Goal: Use online tool/utility: Use online tool/utility

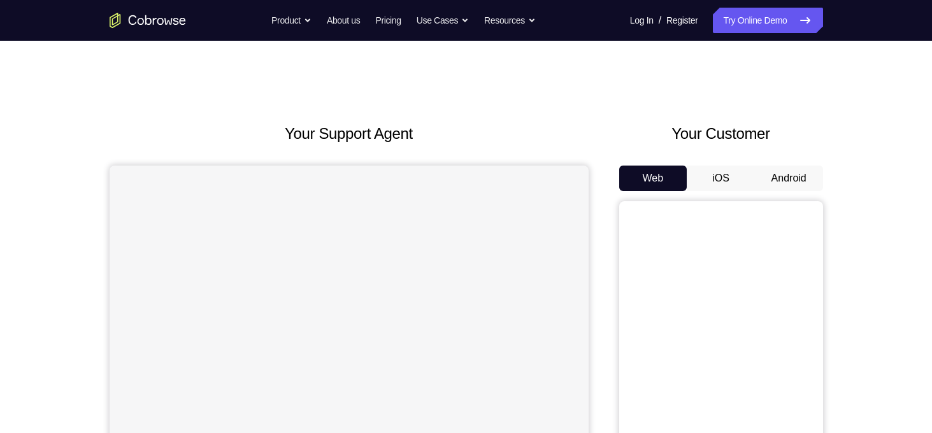
click at [801, 176] on button "Android" at bounding box center [789, 178] width 68 height 25
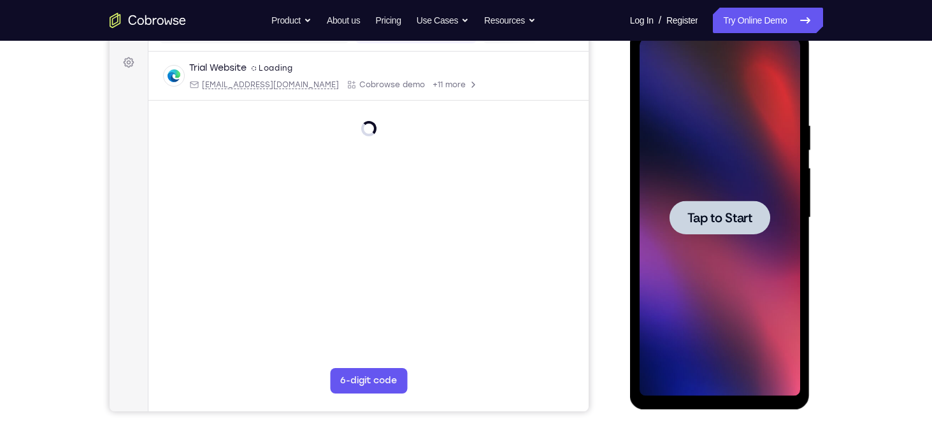
click at [704, 229] on div at bounding box center [719, 218] width 101 height 34
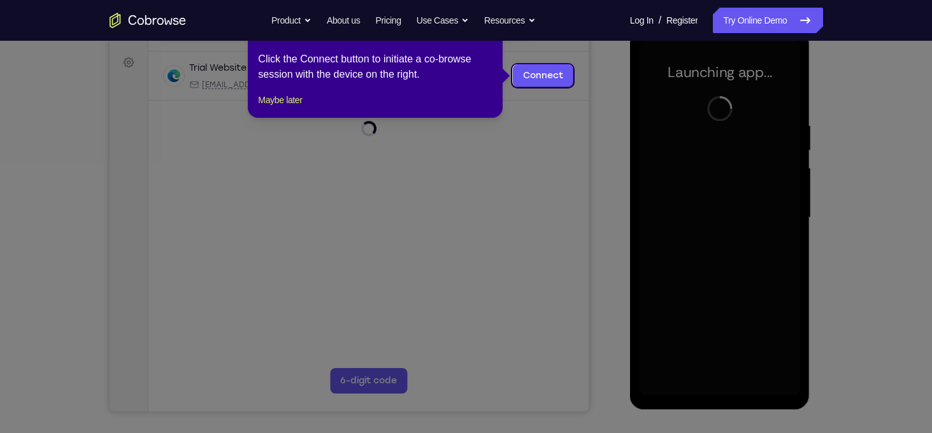
click at [704, 229] on icon at bounding box center [470, 216] width 941 height 433
click at [296, 108] on button "Maybe later" at bounding box center [280, 99] width 44 height 15
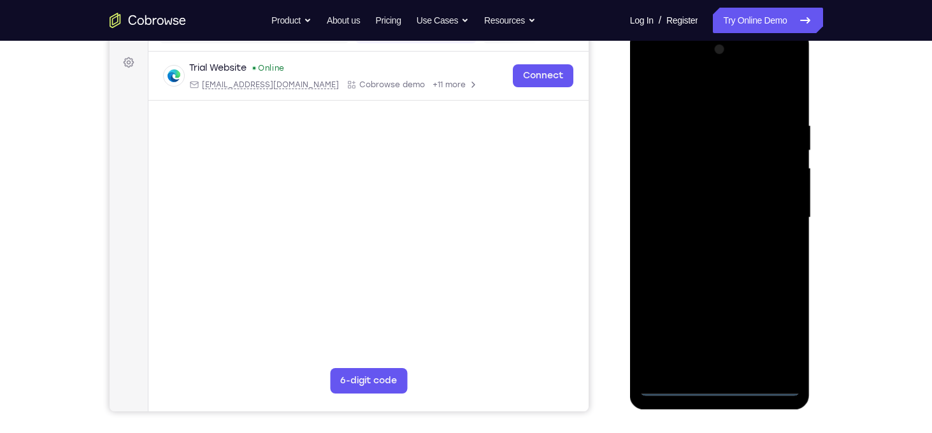
click at [720, 393] on div at bounding box center [719, 217] width 160 height 357
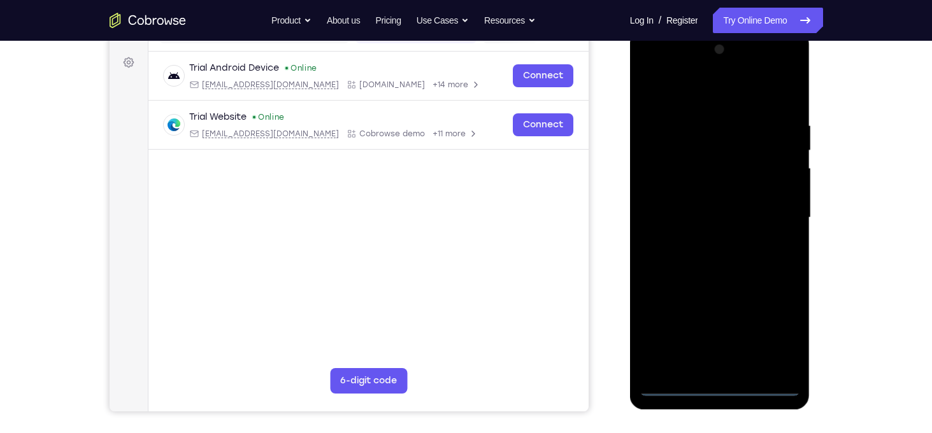
click at [778, 340] on div at bounding box center [719, 217] width 160 height 357
click at [646, 71] on div at bounding box center [719, 217] width 160 height 357
click at [771, 209] on div at bounding box center [719, 217] width 160 height 357
click at [704, 240] on div at bounding box center [719, 217] width 160 height 357
click at [700, 159] on div at bounding box center [719, 217] width 160 height 357
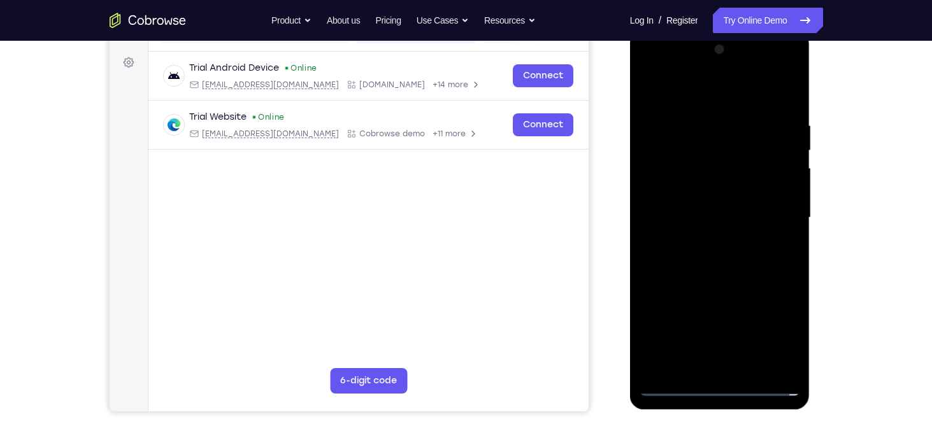
click at [707, 199] on div at bounding box center [719, 217] width 160 height 357
click at [704, 164] on div at bounding box center [719, 217] width 160 height 357
click at [677, 192] on div at bounding box center [719, 217] width 160 height 357
click at [785, 189] on div at bounding box center [719, 217] width 160 height 357
click at [783, 190] on div at bounding box center [719, 217] width 160 height 357
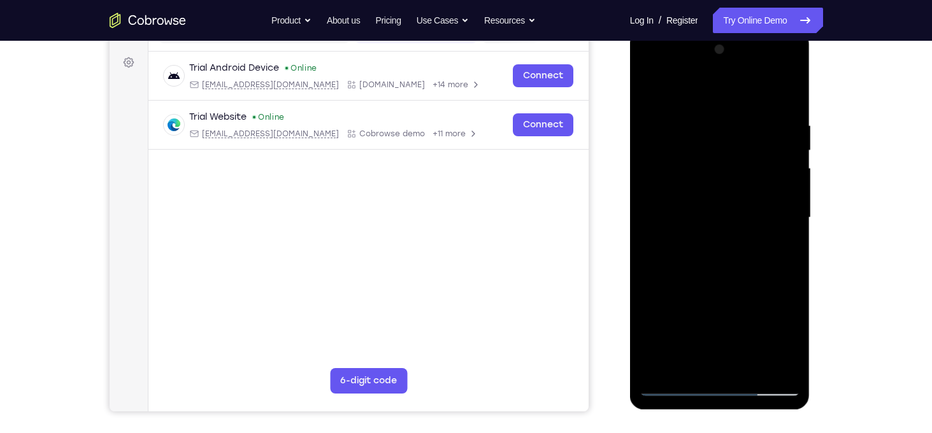
drag, startPoint x: 780, startPoint y: 192, endPoint x: 806, endPoint y: 182, distance: 27.2
click at [806, 182] on div at bounding box center [720, 220] width 180 height 380
click at [781, 192] on div at bounding box center [719, 217] width 160 height 357
click at [774, 213] on div at bounding box center [719, 217] width 160 height 357
click at [726, 267] on div at bounding box center [719, 217] width 160 height 357
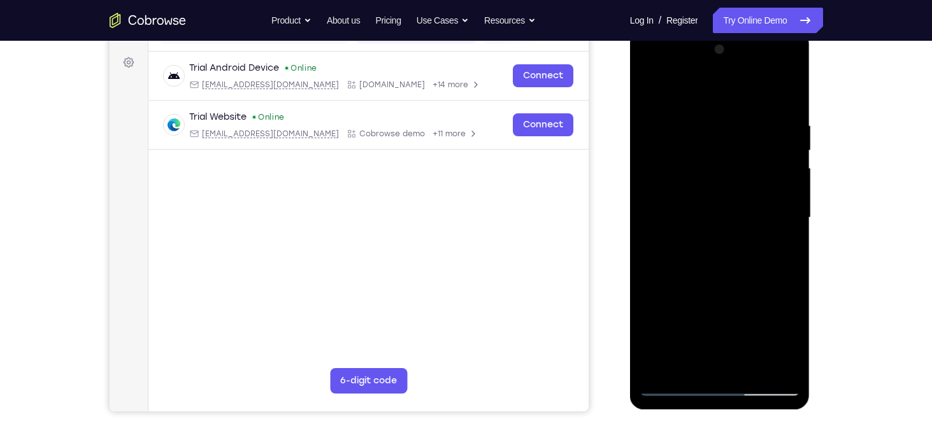
click at [711, 208] on div at bounding box center [719, 217] width 160 height 357
click at [709, 212] on div at bounding box center [719, 217] width 160 height 357
click at [719, 269] on div at bounding box center [719, 217] width 160 height 357
click at [713, 209] on div at bounding box center [719, 217] width 160 height 357
drag, startPoint x: 713, startPoint y: 210, endPoint x: 696, endPoint y: 162, distance: 50.0
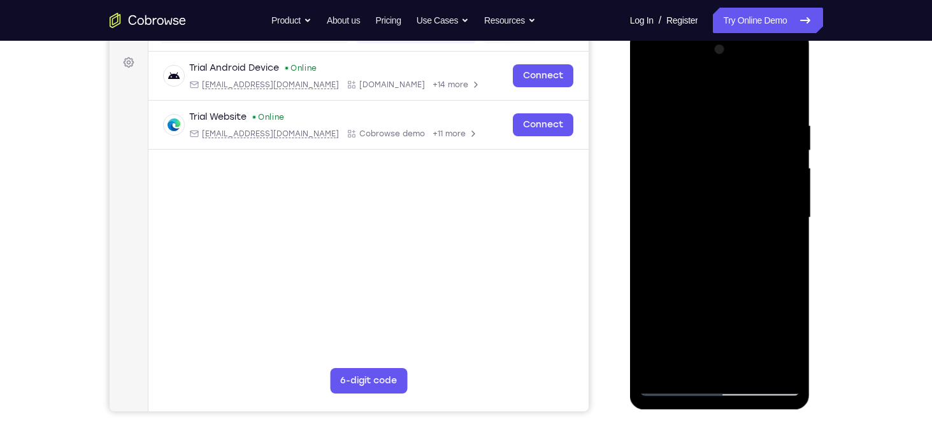
click at [696, 162] on div at bounding box center [719, 217] width 160 height 357
click at [732, 211] on div at bounding box center [719, 217] width 160 height 357
click at [717, 267] on div at bounding box center [719, 217] width 160 height 357
click at [716, 243] on div at bounding box center [719, 217] width 160 height 357
drag, startPoint x: 748, startPoint y: 142, endPoint x: 750, endPoint y: 155, distance: 13.0
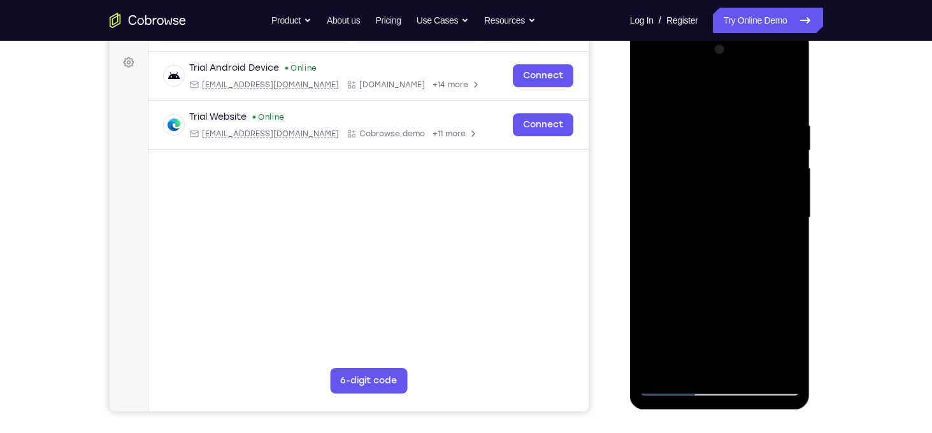
click at [750, 155] on div at bounding box center [719, 217] width 160 height 357
click at [781, 160] on div at bounding box center [719, 217] width 160 height 357
click at [727, 388] on div at bounding box center [719, 217] width 160 height 357
drag, startPoint x: 697, startPoint y: 273, endPoint x: 780, endPoint y: 299, distance: 87.0
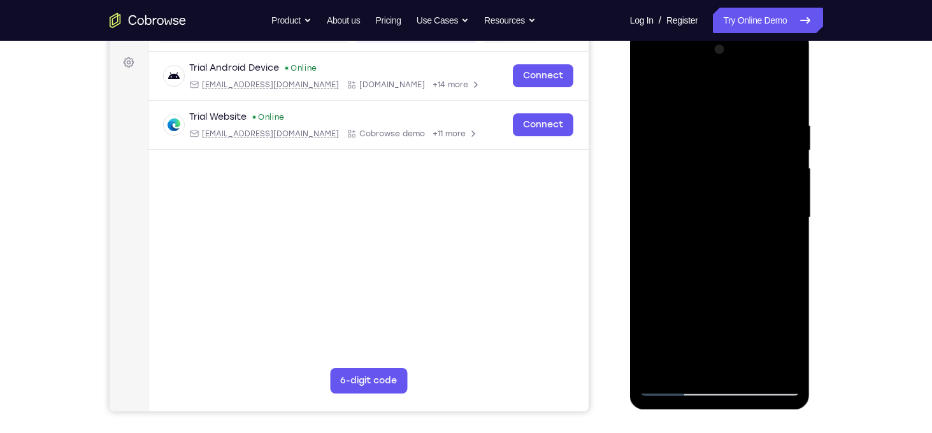
click at [780, 299] on div at bounding box center [719, 217] width 160 height 357
drag, startPoint x: 780, startPoint y: 299, endPoint x: 609, endPoint y: 308, distance: 171.5
click at [630, 308] on html "Online web based iOS Simulators and Android Emulators. Run iPhone, iPad, Mobile…" at bounding box center [721, 221] width 182 height 382
click at [666, 334] on div at bounding box center [719, 217] width 160 height 357
click at [778, 318] on div at bounding box center [719, 217] width 160 height 357
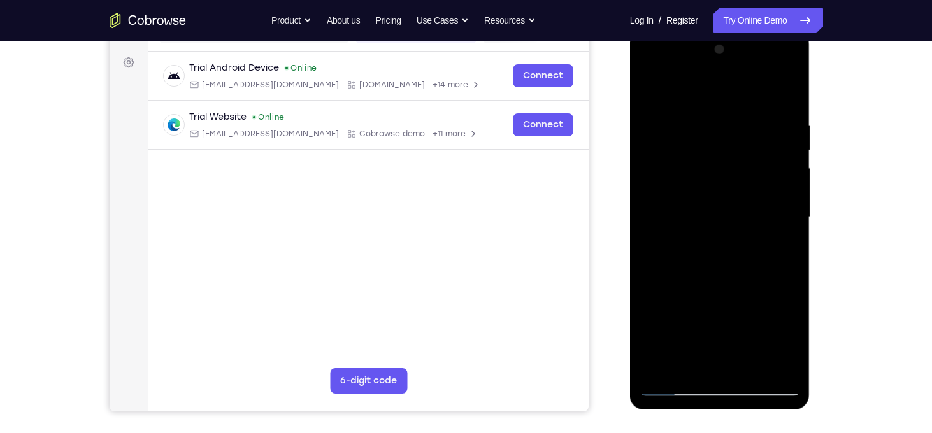
click at [719, 329] on div at bounding box center [719, 217] width 160 height 357
click at [665, 256] on div at bounding box center [719, 217] width 160 height 357
click at [702, 254] on div at bounding box center [719, 217] width 160 height 357
click at [678, 301] on div at bounding box center [719, 217] width 160 height 357
click at [770, 262] on div at bounding box center [719, 217] width 160 height 357
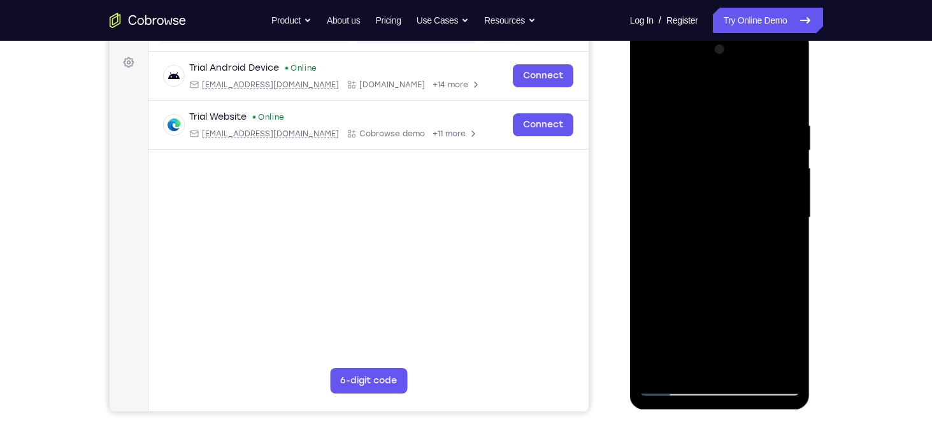
click at [777, 308] on div at bounding box center [719, 217] width 160 height 357
click at [732, 291] on div at bounding box center [719, 217] width 160 height 357
click at [781, 280] on div at bounding box center [719, 217] width 160 height 357
click at [669, 251] on div at bounding box center [719, 217] width 160 height 357
click at [706, 327] on div at bounding box center [719, 217] width 160 height 357
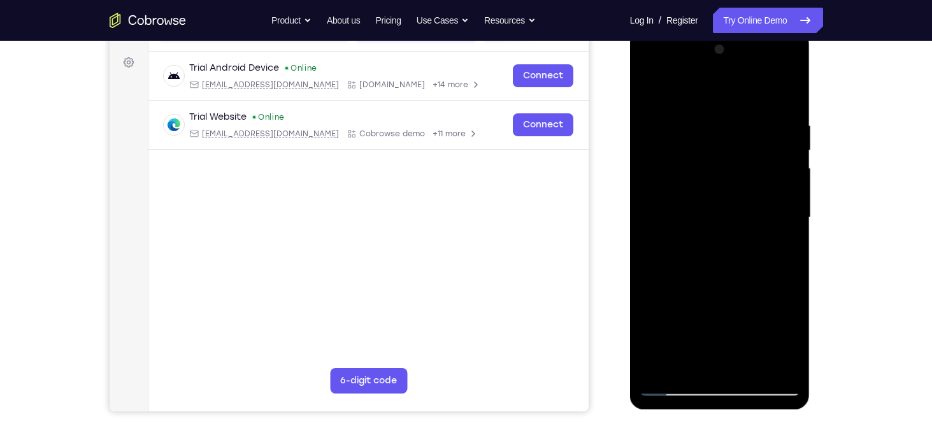
click at [716, 282] on div at bounding box center [719, 217] width 160 height 357
click at [729, 370] on div at bounding box center [719, 217] width 160 height 357
drag, startPoint x: 720, startPoint y: 348, endPoint x: 692, endPoint y: 355, distance: 29.5
click at [692, 355] on div at bounding box center [719, 217] width 160 height 357
drag, startPoint x: 695, startPoint y: 119, endPoint x: 648, endPoint y: 173, distance: 72.2
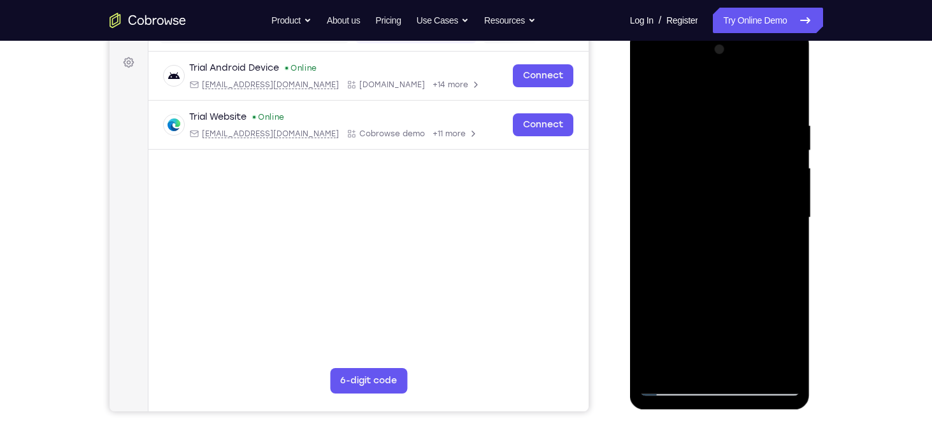
click at [648, 173] on div at bounding box center [719, 217] width 160 height 357
click at [746, 127] on div at bounding box center [719, 217] width 160 height 357
click at [681, 115] on div at bounding box center [719, 217] width 160 height 357
click at [766, 141] on div at bounding box center [719, 217] width 160 height 357
click at [788, 71] on div at bounding box center [719, 217] width 160 height 357
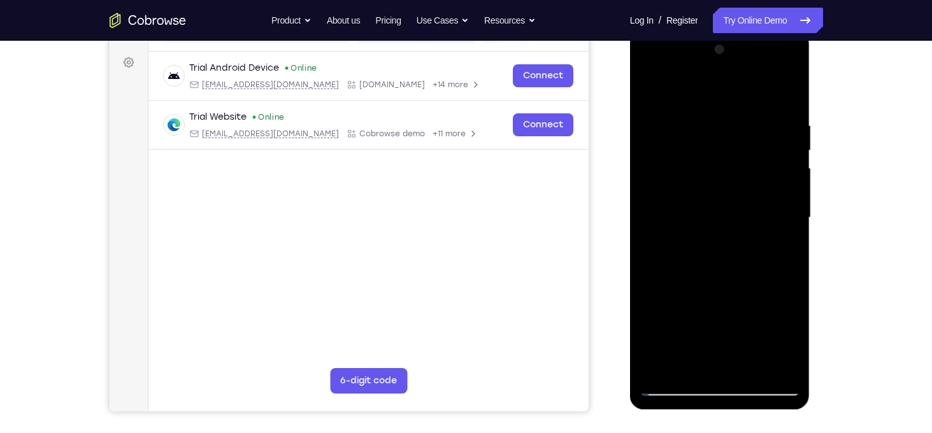
click at [748, 153] on div at bounding box center [719, 217] width 160 height 357
click at [762, 224] on div at bounding box center [719, 217] width 160 height 357
click at [771, 361] on div at bounding box center [719, 217] width 160 height 357
click at [721, 390] on div at bounding box center [719, 217] width 160 height 357
drag, startPoint x: 721, startPoint y: 271, endPoint x: 684, endPoint y: 89, distance: 186.5
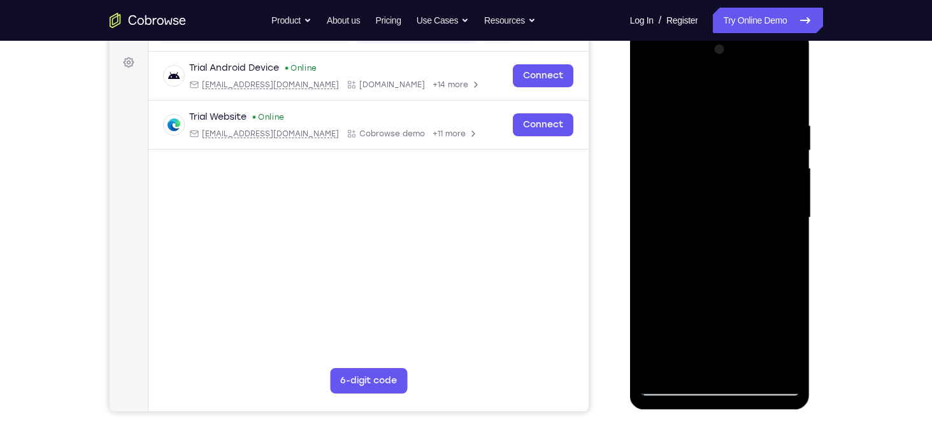
click at [684, 89] on div at bounding box center [719, 217] width 160 height 357
drag, startPoint x: 734, startPoint y: 306, endPoint x: 895, endPoint y: 269, distance: 164.7
click at [811, 269] on html "Online web based iOS Simulators and Android Emulators. Run iPhone, iPad, Mobile…" at bounding box center [721, 221] width 182 height 382
click at [736, 308] on div at bounding box center [719, 217] width 160 height 357
drag, startPoint x: 755, startPoint y: 307, endPoint x: 792, endPoint y: 466, distance: 162.8
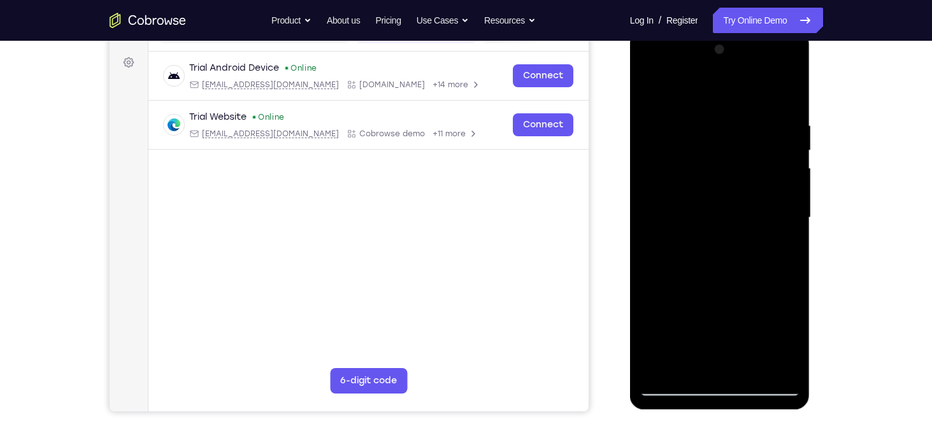
click at [792, 412] on html "Online web based iOS Simulators and Android Emulators. Run iPhone, iPad, Mobile…" at bounding box center [721, 221] width 182 height 382
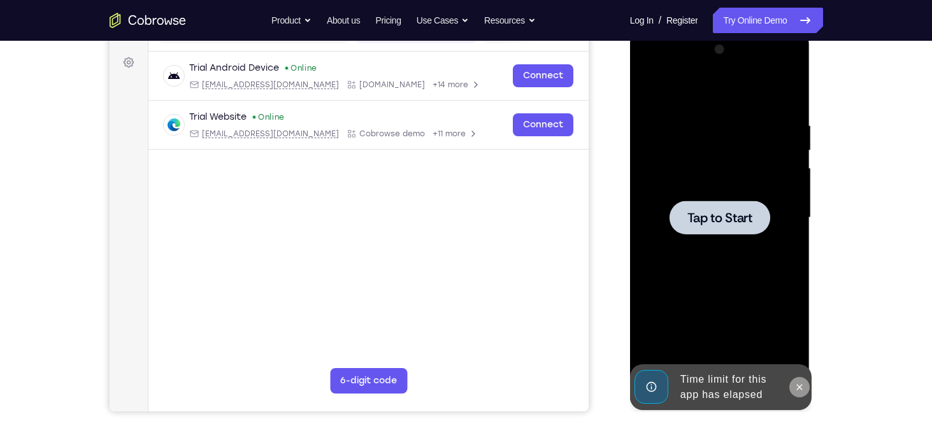
click at [801, 385] on icon at bounding box center [800, 387] width 6 height 6
